Goal: Navigation & Orientation: Find specific page/section

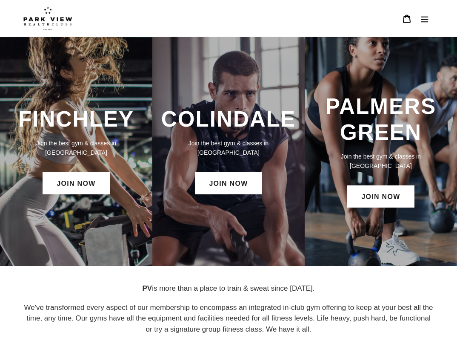
click at [433, 28] on div "Search Cart 0 items" at bounding box center [426, 18] width 15 height 37
click at [427, 20] on icon "Menu" at bounding box center [425, 18] width 9 height 9
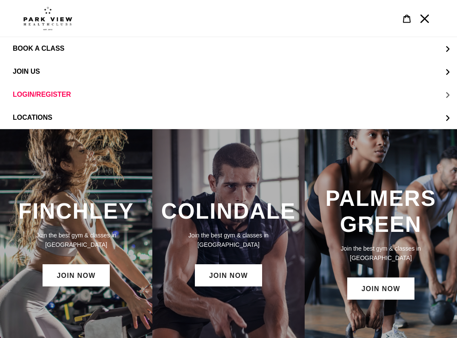
click at [41, 94] on span "LOGIN/REGISTER" at bounding box center [42, 95] width 58 height 8
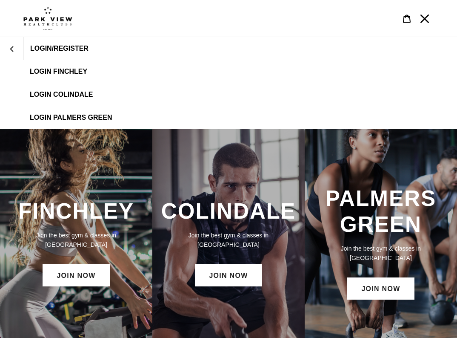
click at [79, 92] on span "LOGIN COLINDALE" at bounding box center [61, 95] width 63 height 8
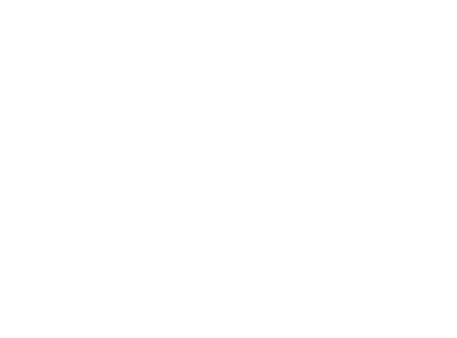
scroll to position [71, 0]
